Goal: Book appointment/travel/reservation

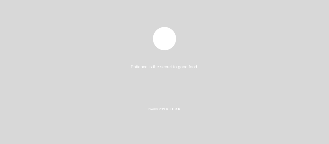
select select "es"
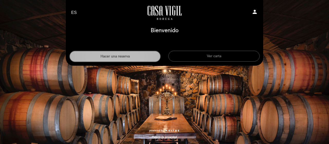
click at [106, 57] on button "Hacer una reserva" at bounding box center [114, 56] width 91 height 11
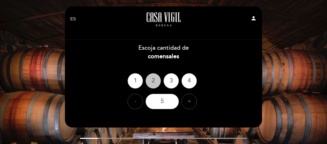
click at [158, 80] on div "2" at bounding box center [153, 80] width 15 height 15
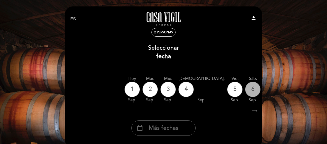
click at [245, 90] on div "6" at bounding box center [252, 88] width 15 height 15
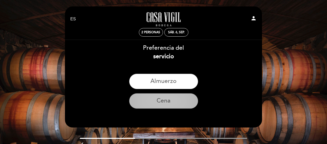
click at [177, 105] on button "Cena" at bounding box center [163, 100] width 69 height 15
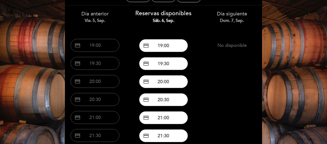
scroll to position [43, 0]
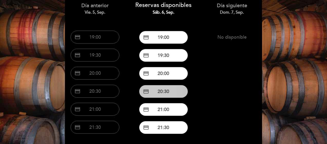
click at [170, 92] on button "credit_card 20:30" at bounding box center [163, 91] width 49 height 13
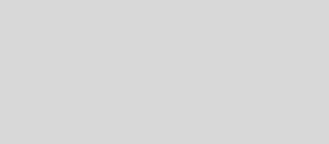
select select "es"
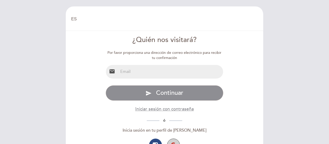
click at [176, 140] on button "button" at bounding box center [173, 144] width 13 height 13
